Goal: Task Accomplishment & Management: Manage account settings

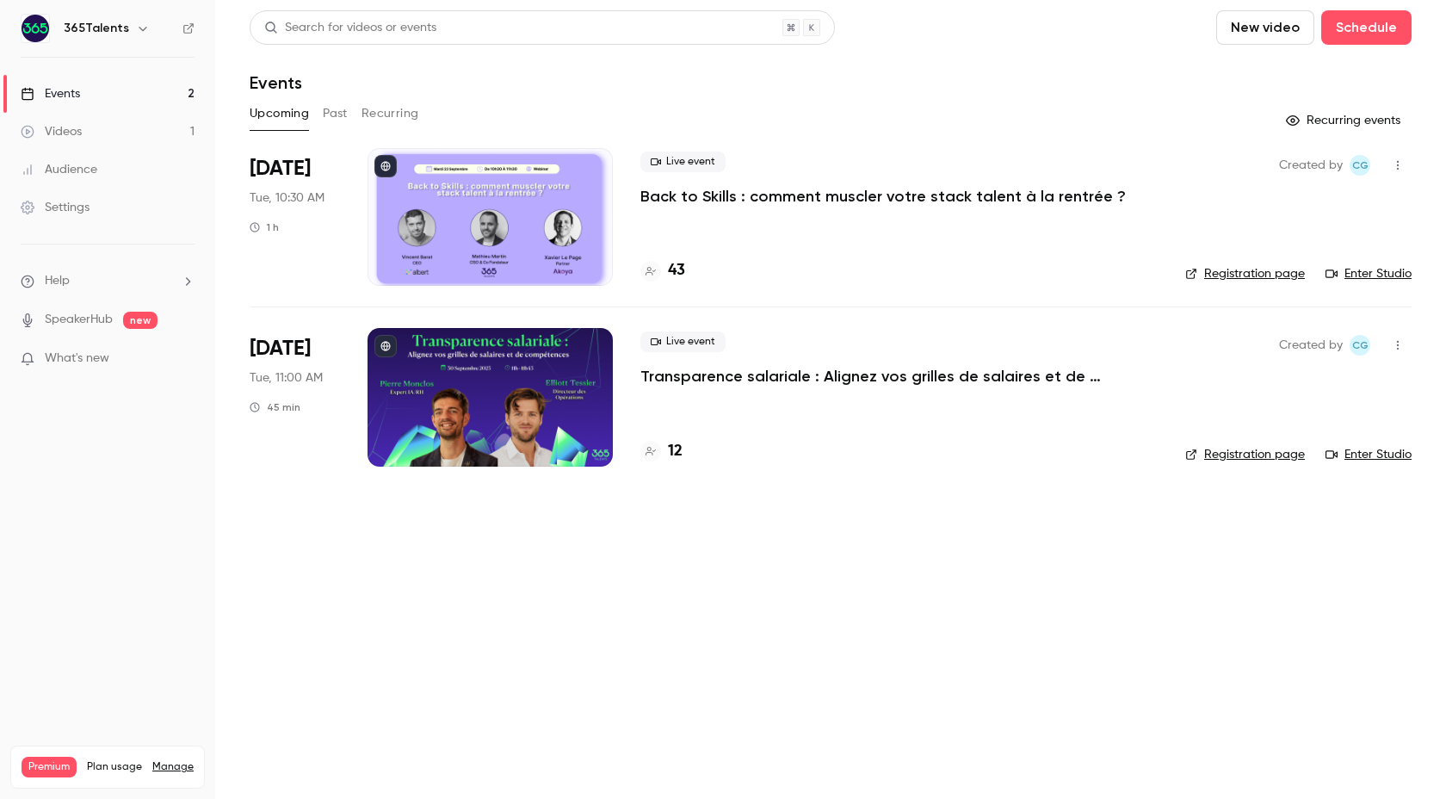
click at [676, 455] on h4 "12" at bounding box center [675, 451] width 15 height 23
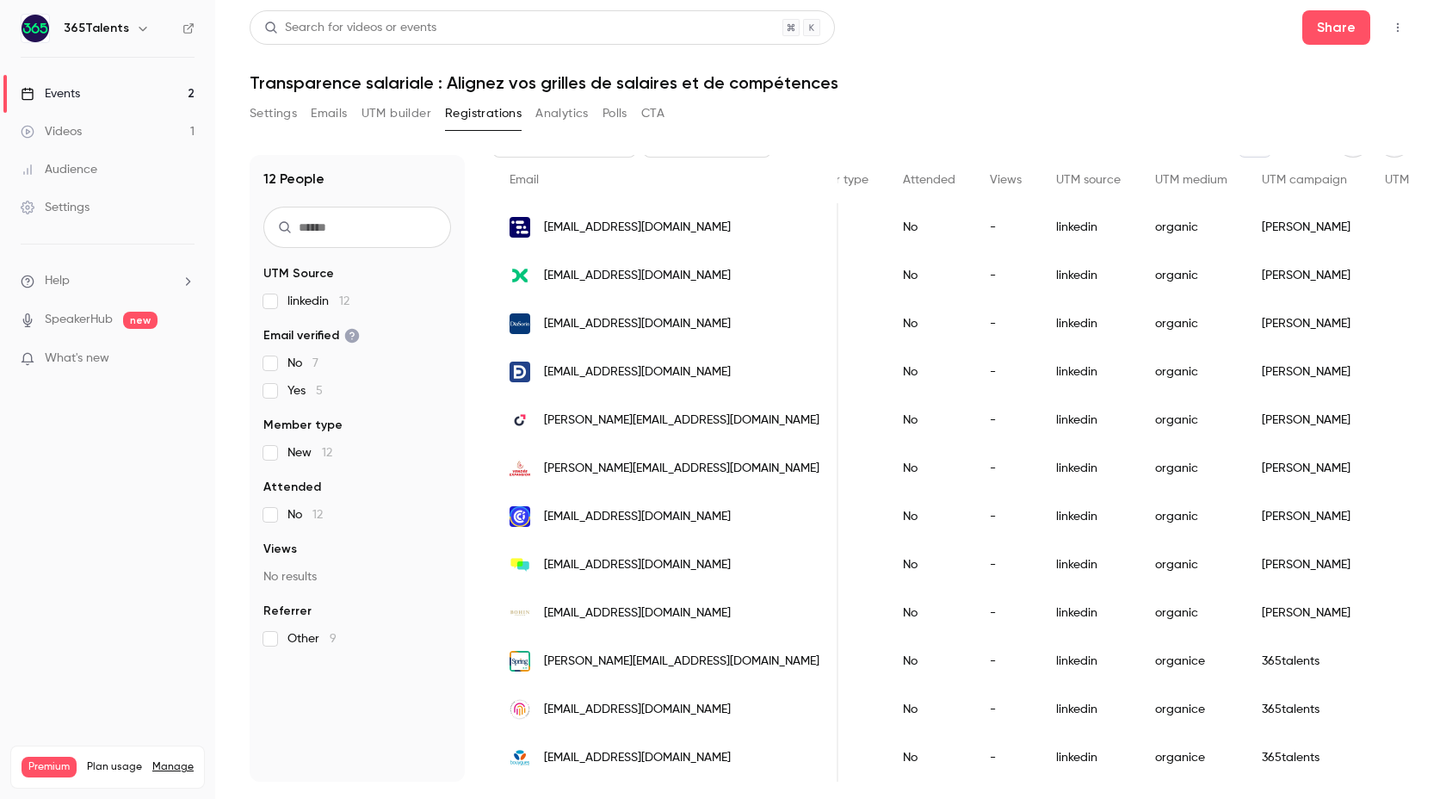
scroll to position [0, 362]
click at [406, 92] on h1 "Transparence salariale : Alignez vos grilles de salaires et de compétences" at bounding box center [831, 82] width 1162 height 21
click at [403, 101] on button "UTM builder" at bounding box center [397, 114] width 70 height 28
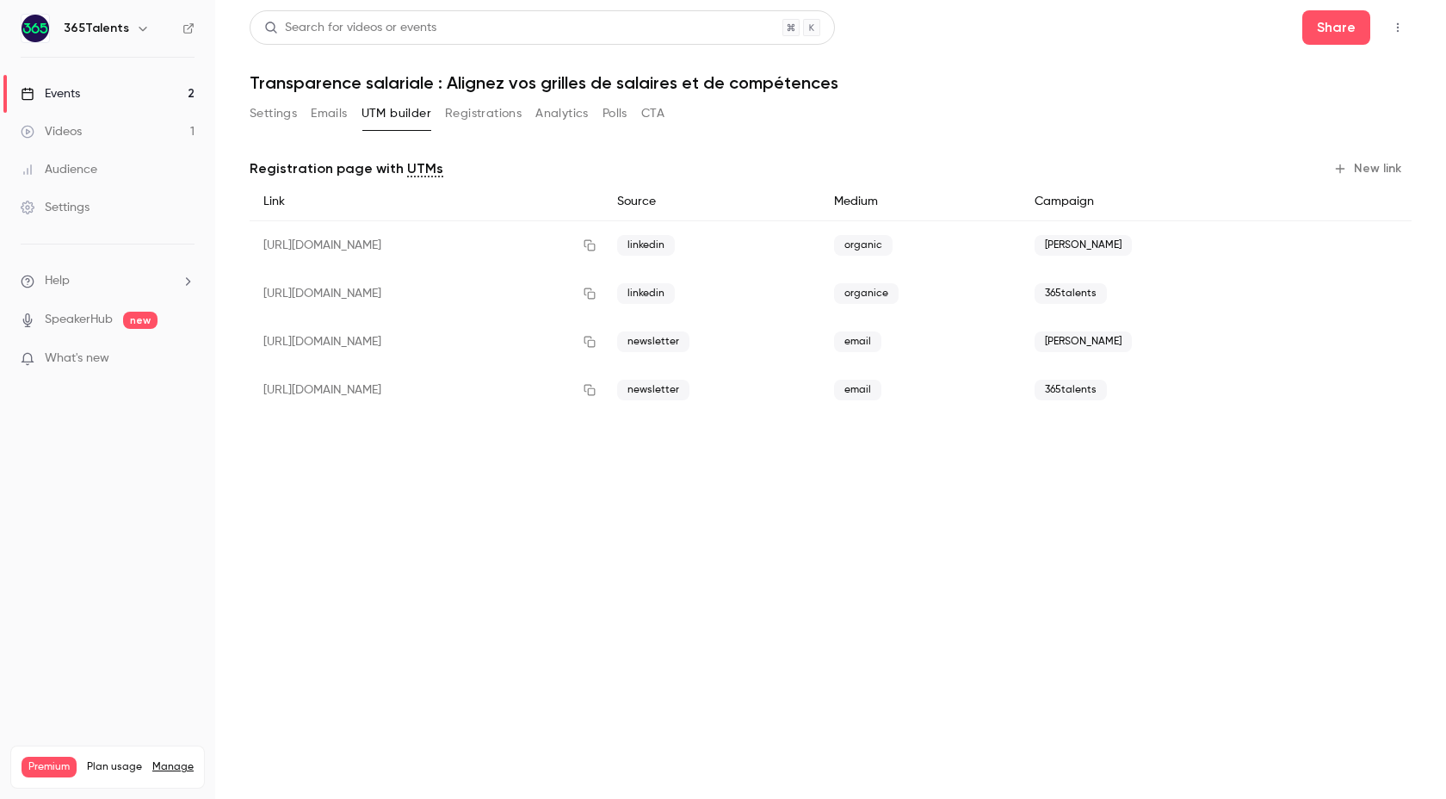
click at [949, 282] on div "organice" at bounding box center [921, 293] width 201 height 48
click at [899, 292] on span "organice" at bounding box center [866, 293] width 65 height 21
click at [492, 121] on button "Registrations" at bounding box center [483, 114] width 77 height 28
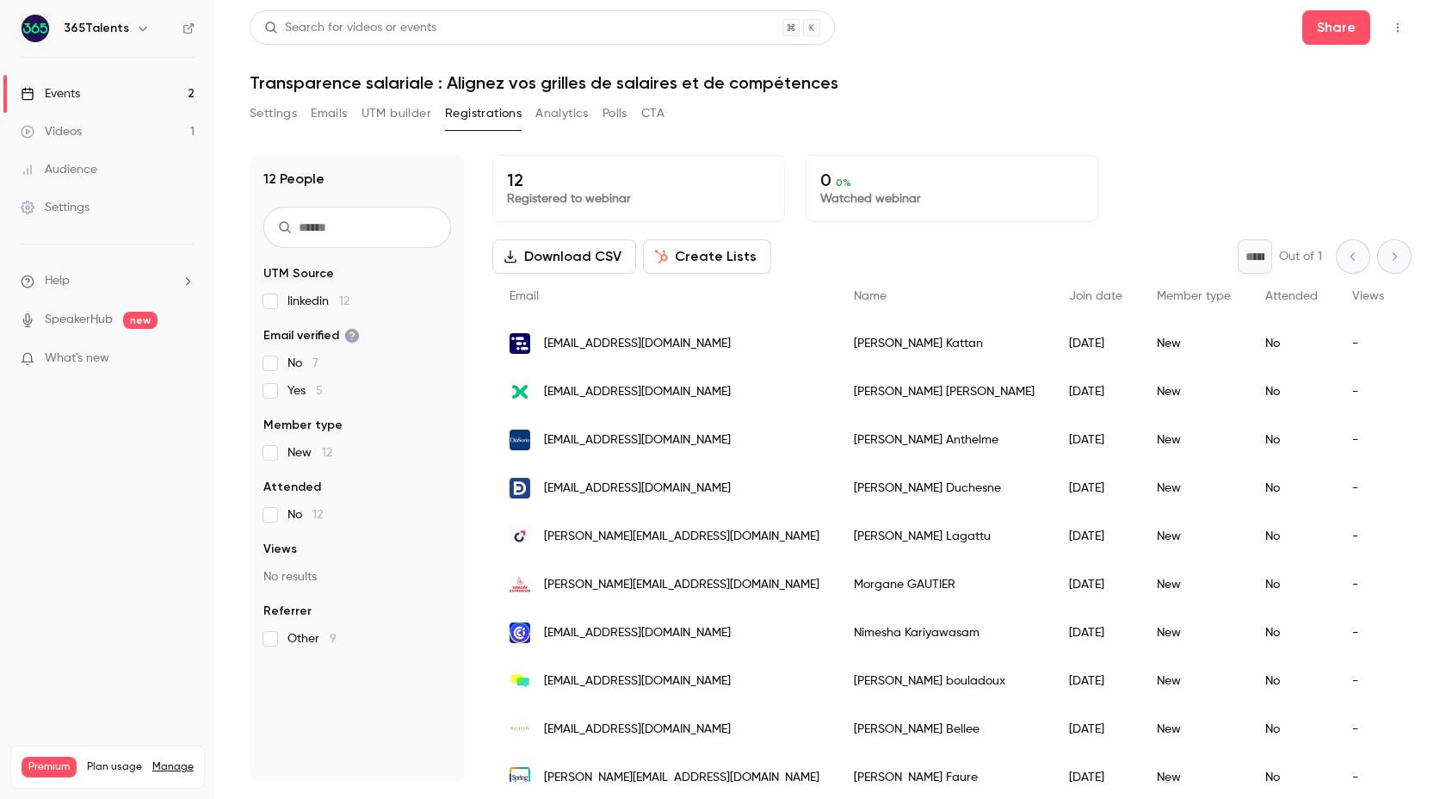
scroll to position [116, 0]
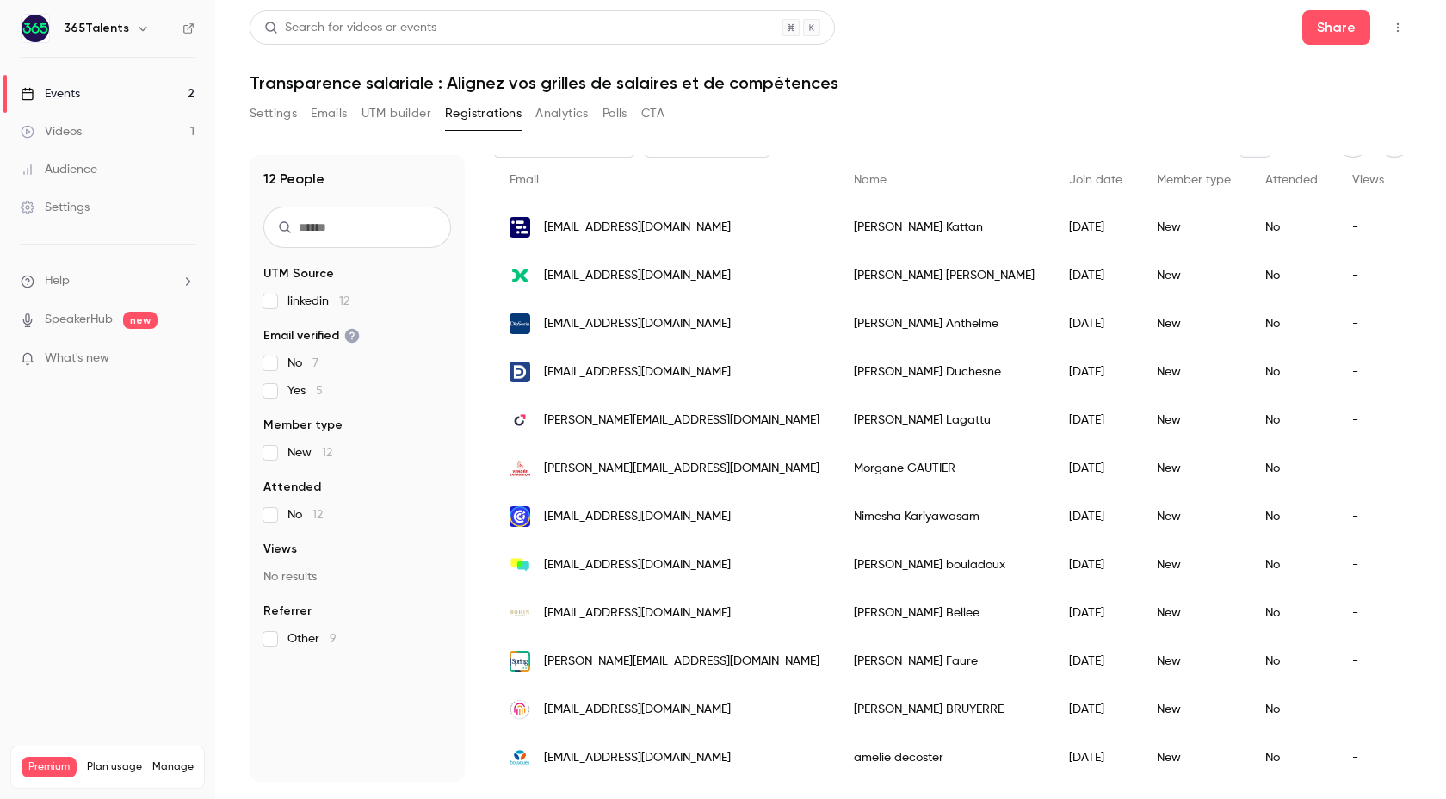
click at [116, 319] on p "SpeakerHub new" at bounding box center [89, 320] width 137 height 18
click at [139, 309] on ul "Help SpeakerHub new What's new" at bounding box center [107, 322] width 215 height 154
click at [136, 325] on span "new" at bounding box center [140, 320] width 34 height 17
click at [166, 355] on p "What's new" at bounding box center [94, 359] width 146 height 18
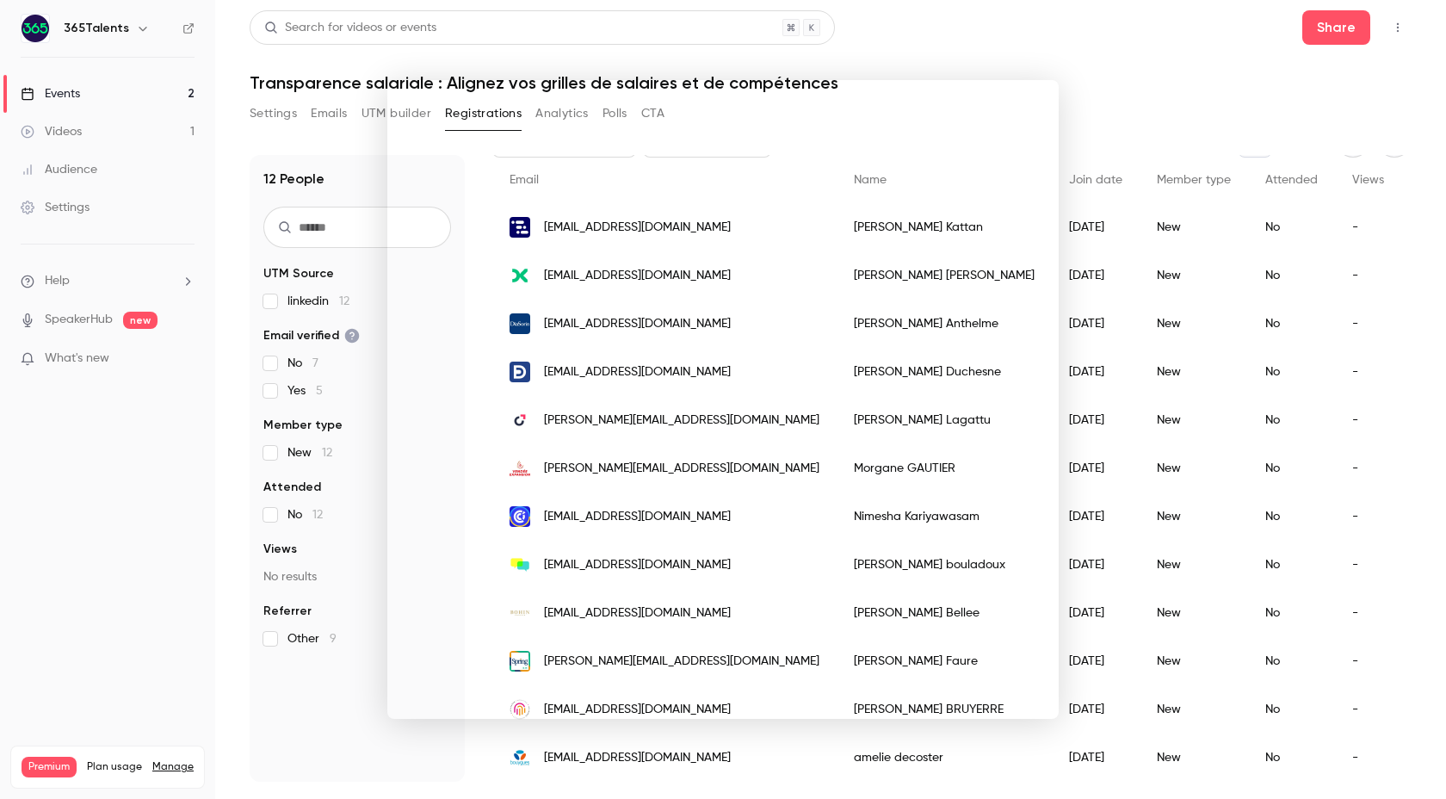
click at [1125, 98] on div at bounding box center [723, 399] width 1446 height 799
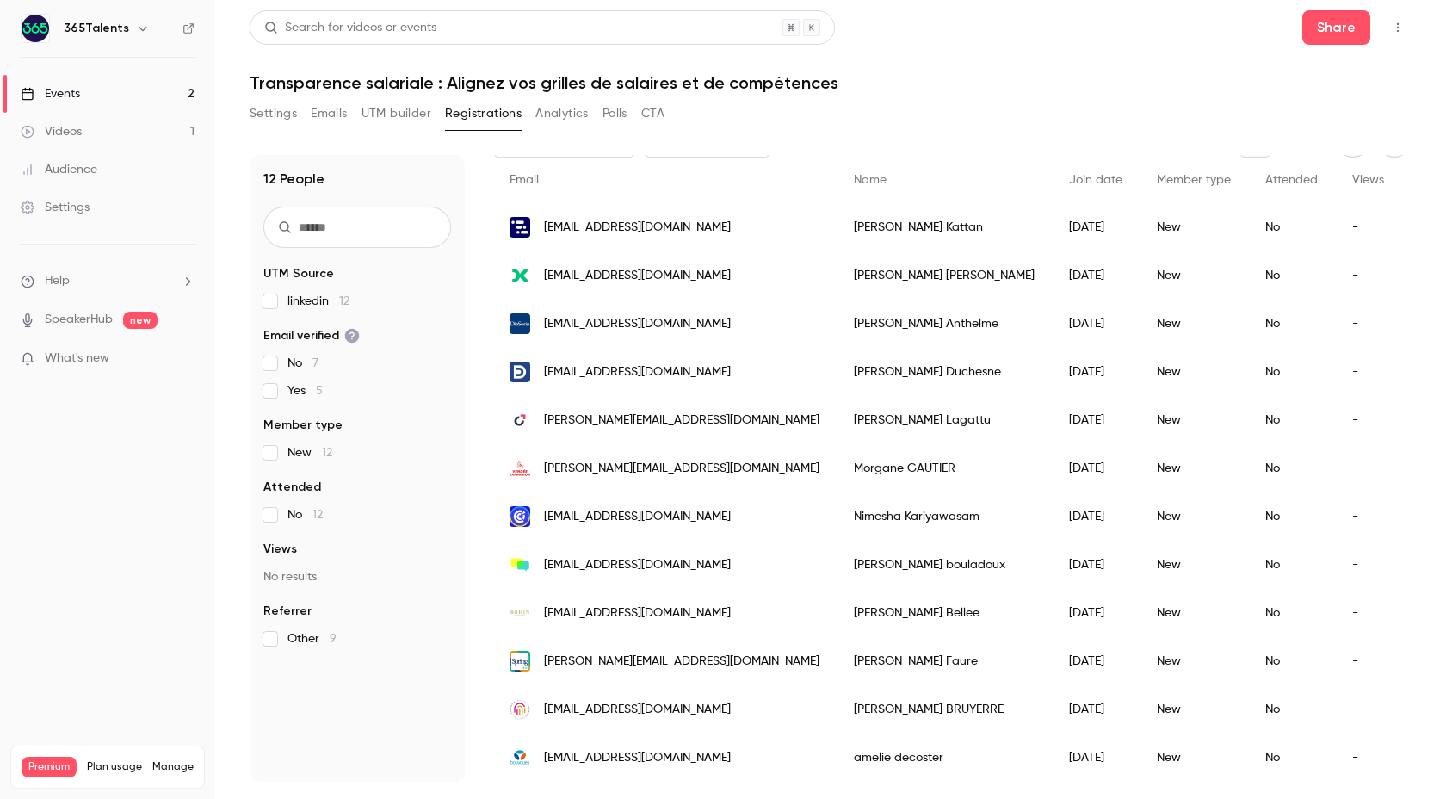
click at [287, 108] on button "Settings" at bounding box center [273, 114] width 47 height 28
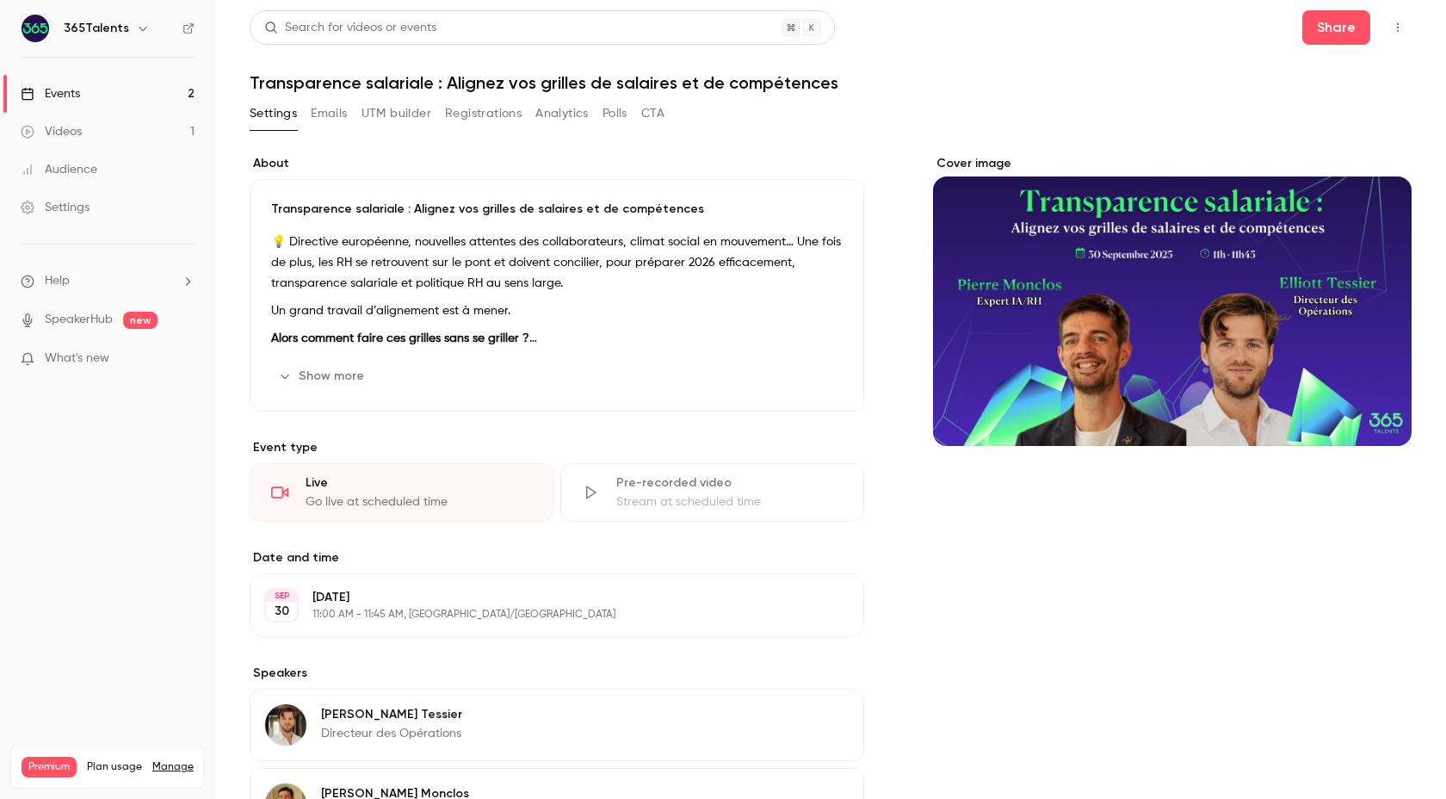
click at [504, 111] on button "Registrations" at bounding box center [483, 114] width 77 height 28
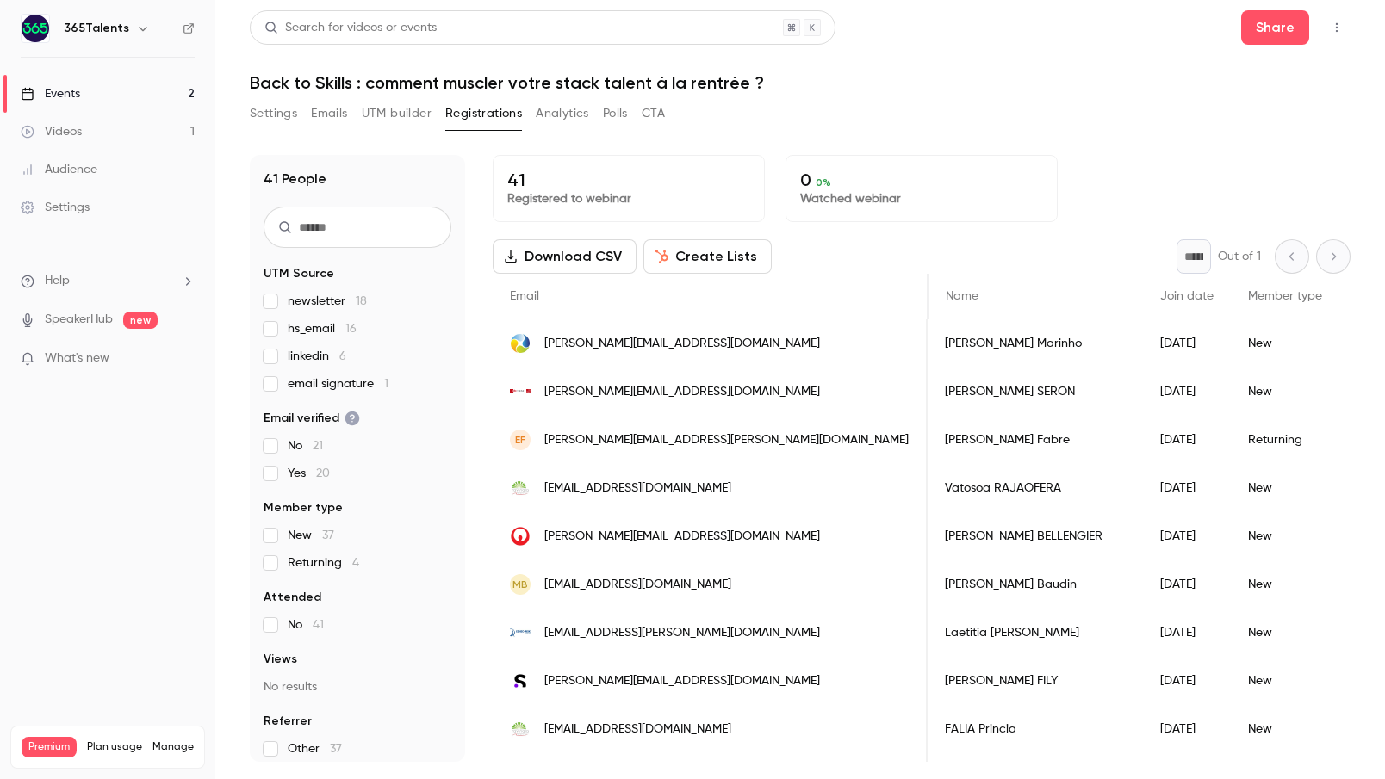
scroll to position [0, 397]
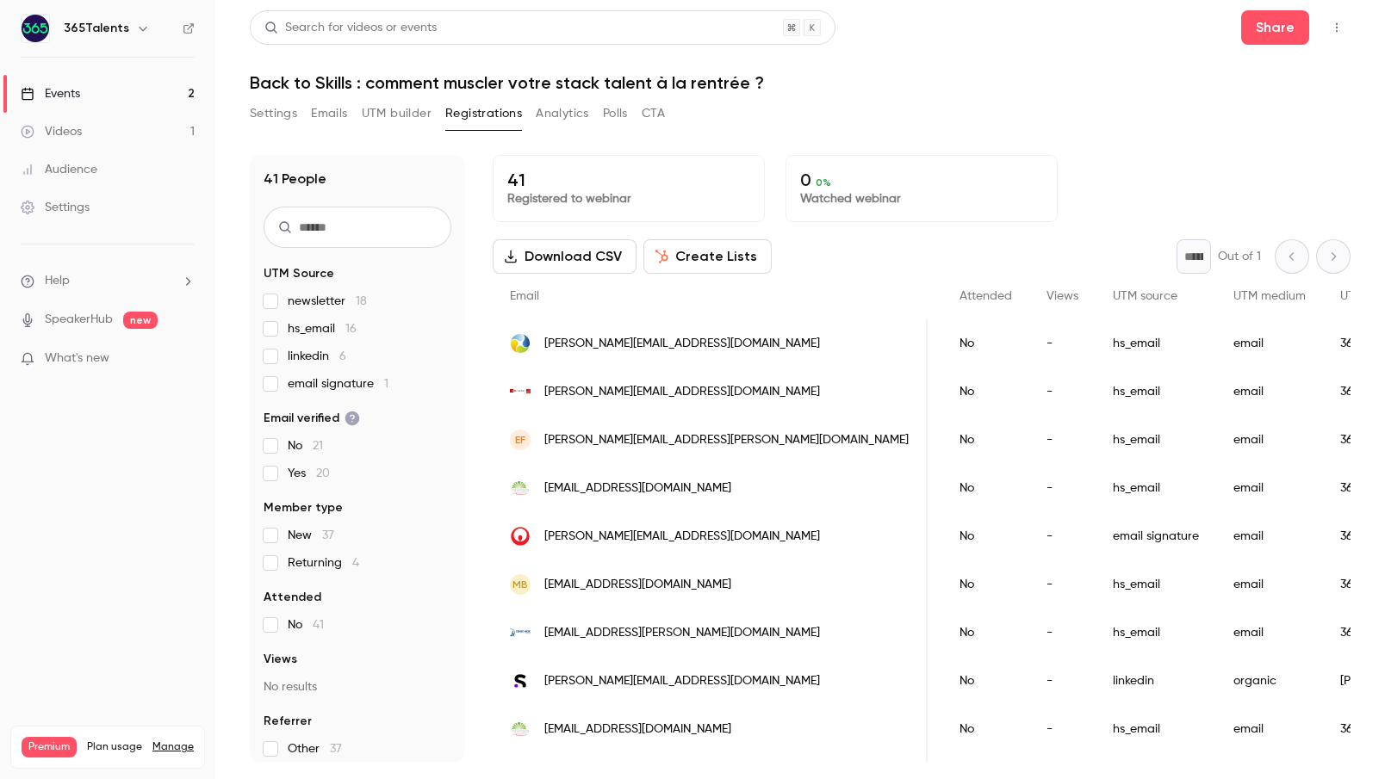
click at [127, 90] on link "Events 2" at bounding box center [107, 94] width 215 height 38
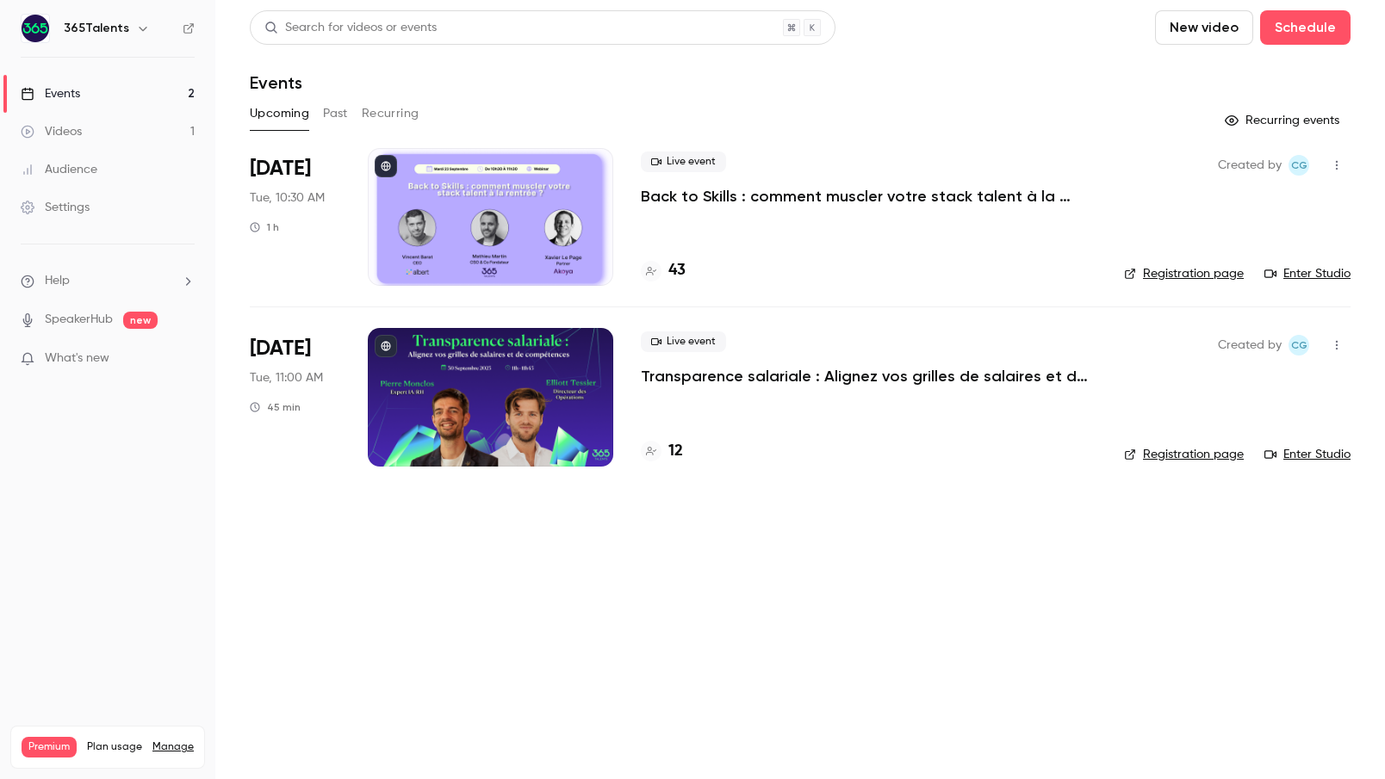
click at [676, 373] on p "Transparence salariale : Alignez vos grilles de salaires et de compétences" at bounding box center [868, 376] width 455 height 21
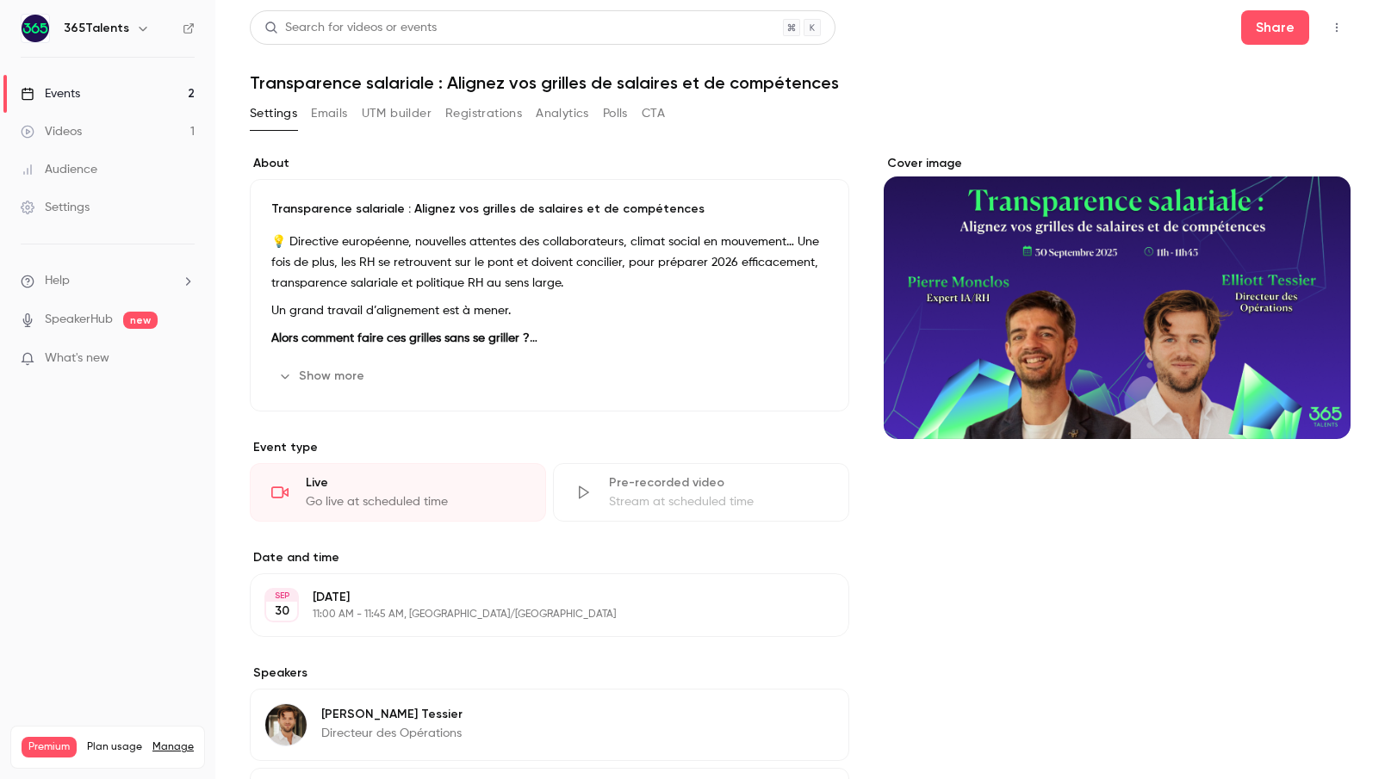
click at [395, 112] on button "UTM builder" at bounding box center [397, 114] width 70 height 28
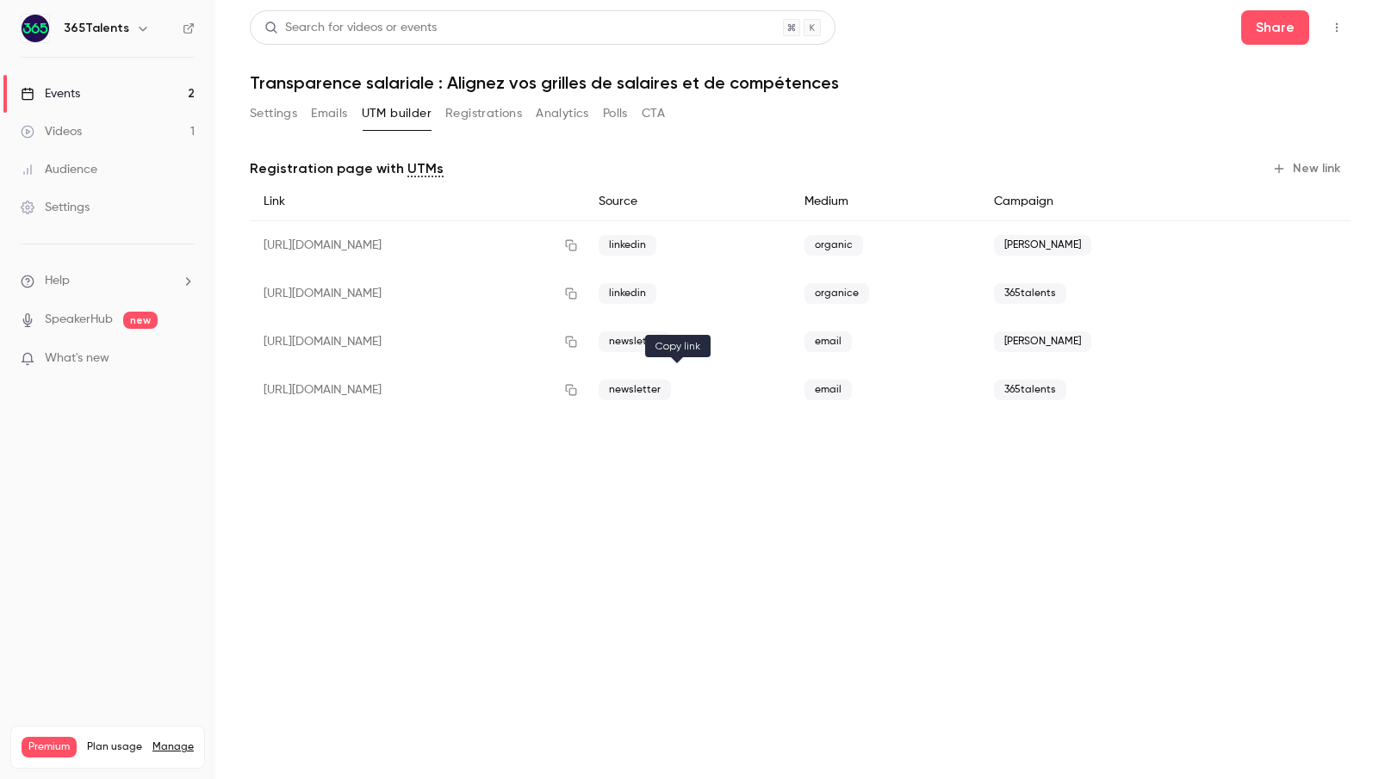
click at [578, 393] on icon "button" at bounding box center [571, 390] width 14 height 12
